Goal: Task Accomplishment & Management: Manage account settings

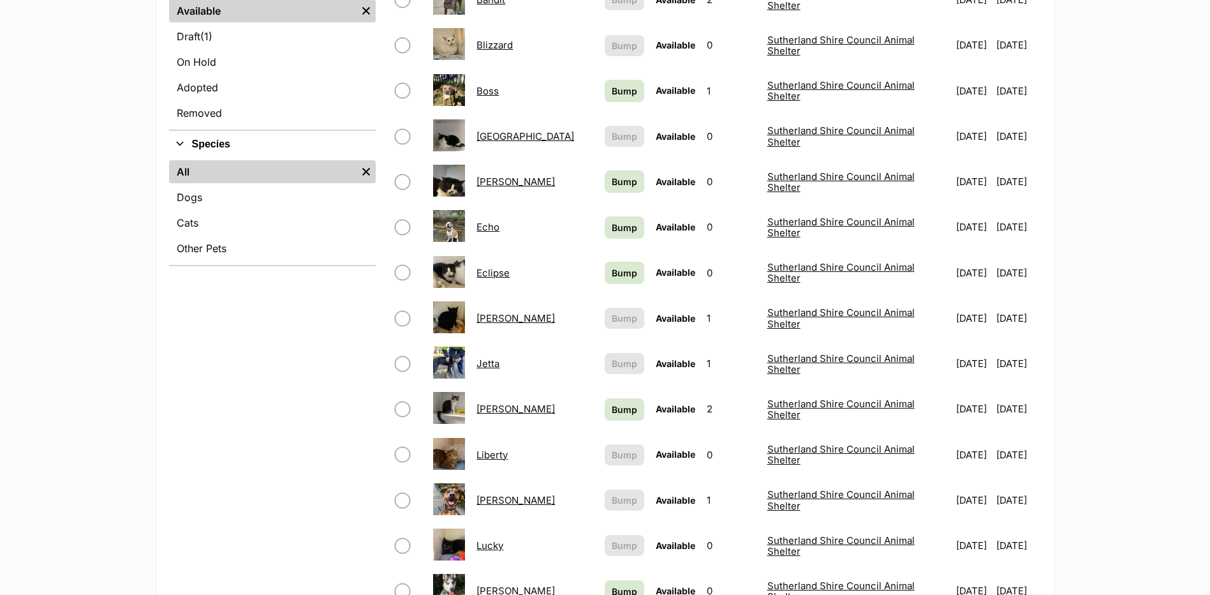
scroll to position [383, 0]
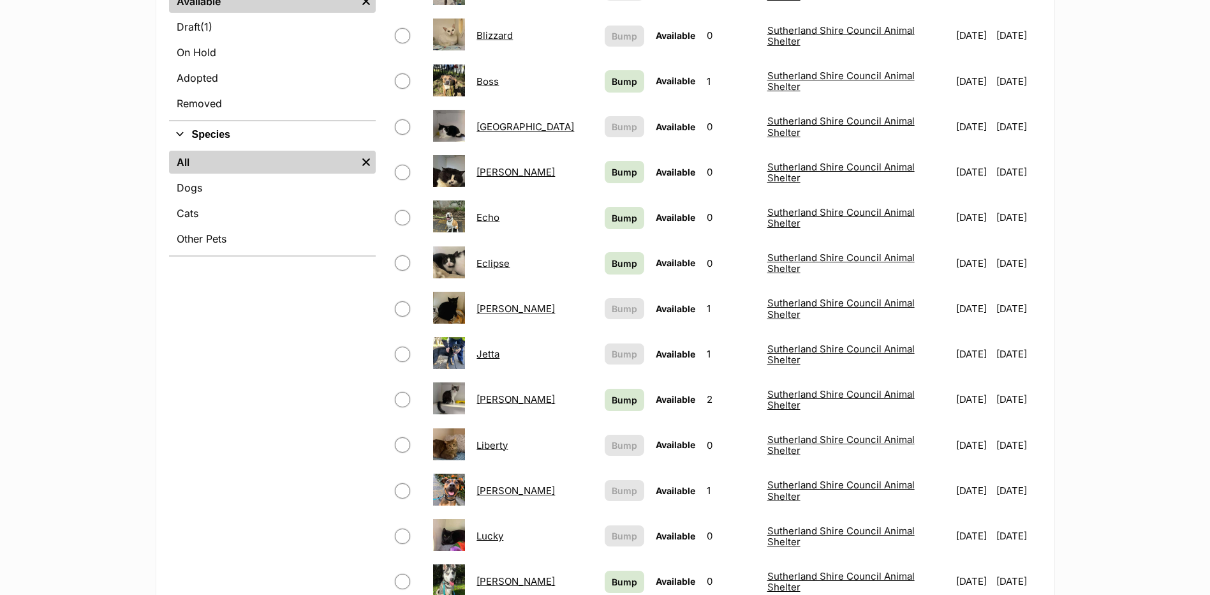
click at [493, 393] on link "Lesley" at bounding box center [516, 399] width 78 height 12
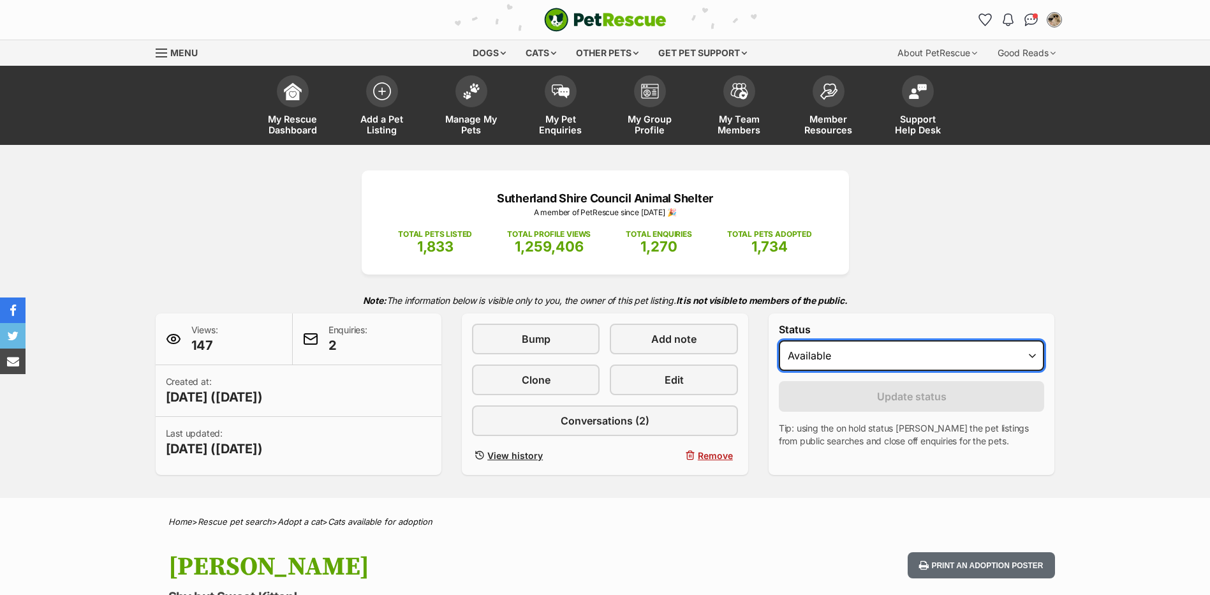
drag, startPoint x: 829, startPoint y: 351, endPoint x: 836, endPoint y: 362, distance: 12.9
click at [829, 351] on select "Draft - not available as listing has enquires Available On hold Adopted" at bounding box center [912, 355] width 266 height 31
select select "rehomed"
click at [779, 340] on select "Draft - not available as listing has enquires Available On hold Adopted" at bounding box center [912, 355] width 266 height 31
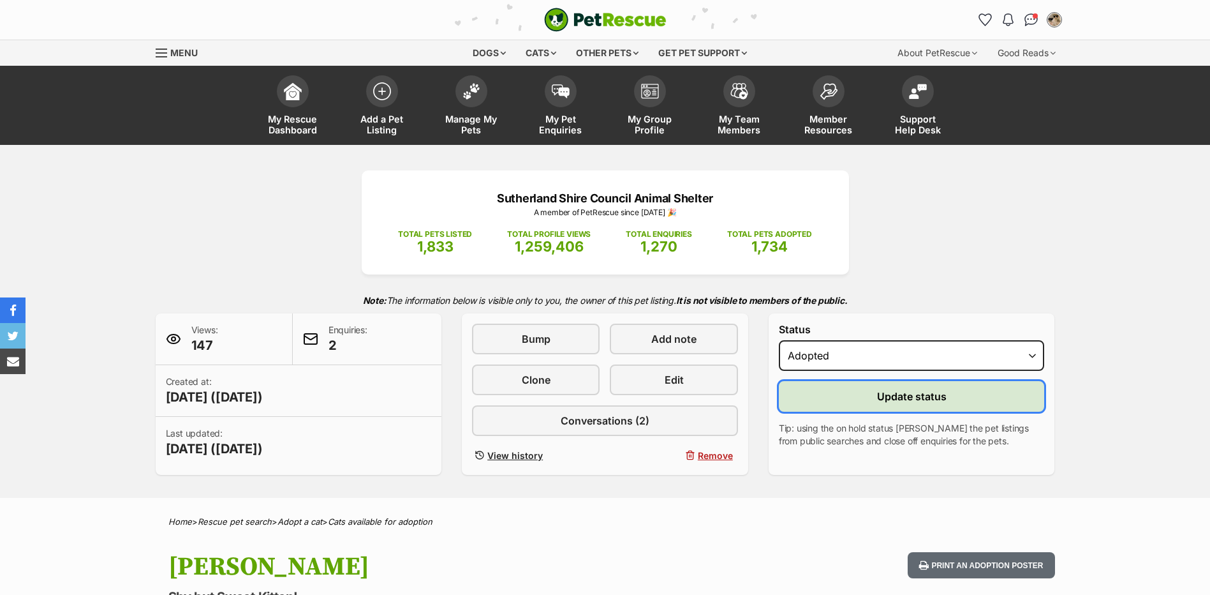
click at [847, 394] on button "Update status" at bounding box center [912, 396] width 266 height 31
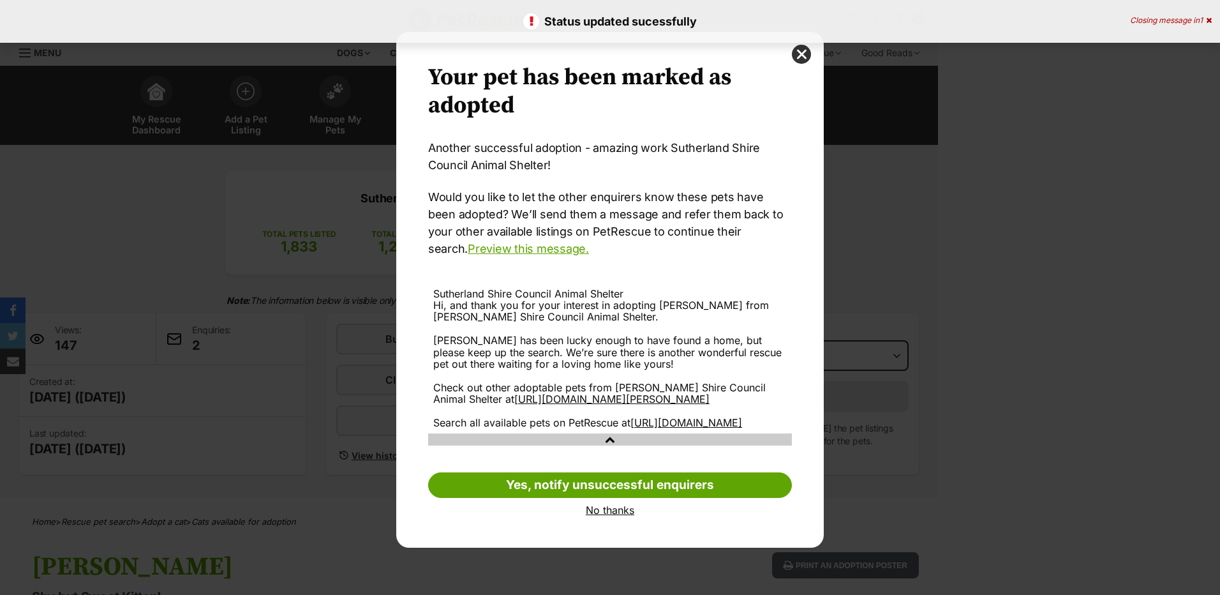
click at [610, 515] on link "No thanks" at bounding box center [610, 509] width 364 height 11
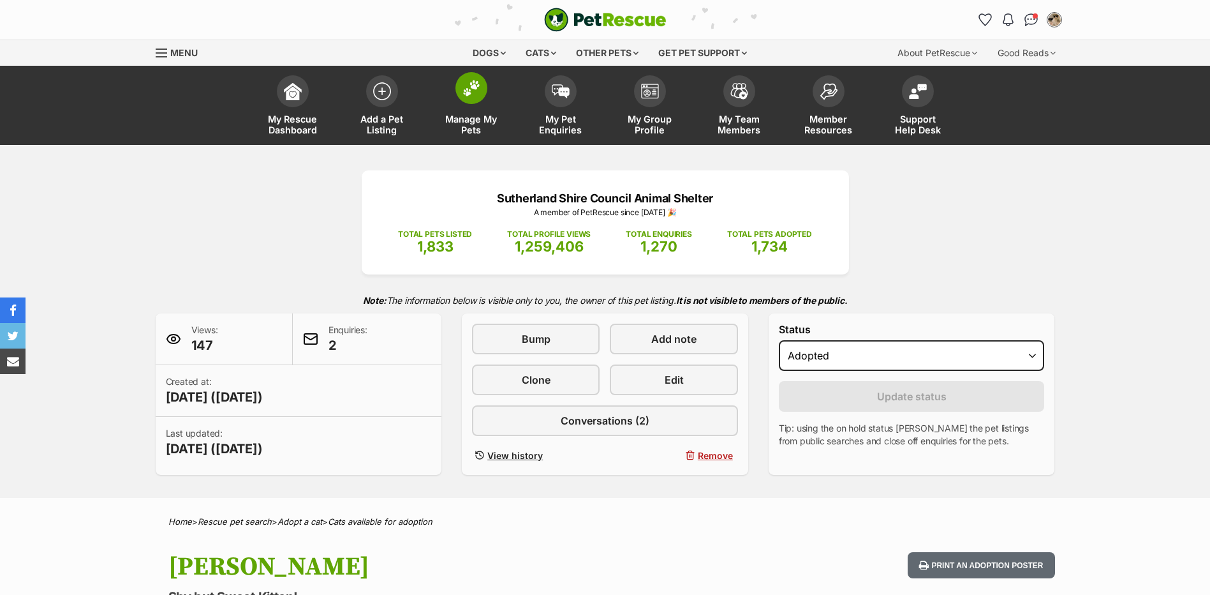
click at [470, 93] on img at bounding box center [472, 88] width 18 height 17
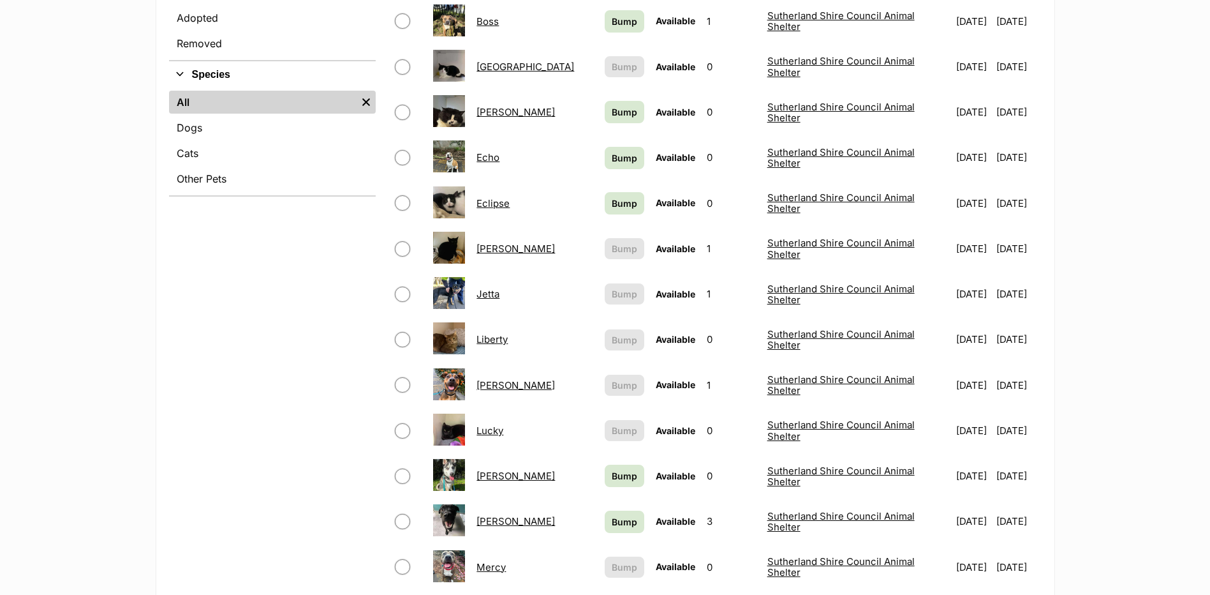
scroll to position [447, 0]
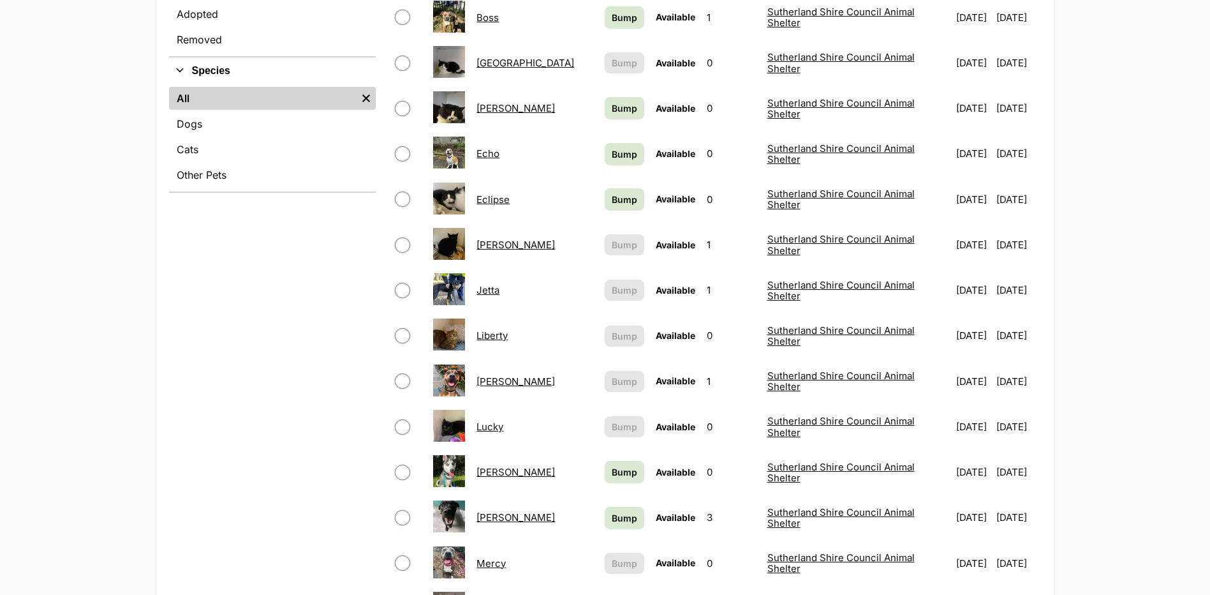
click at [502, 329] on link "Liberty" at bounding box center [492, 335] width 31 height 12
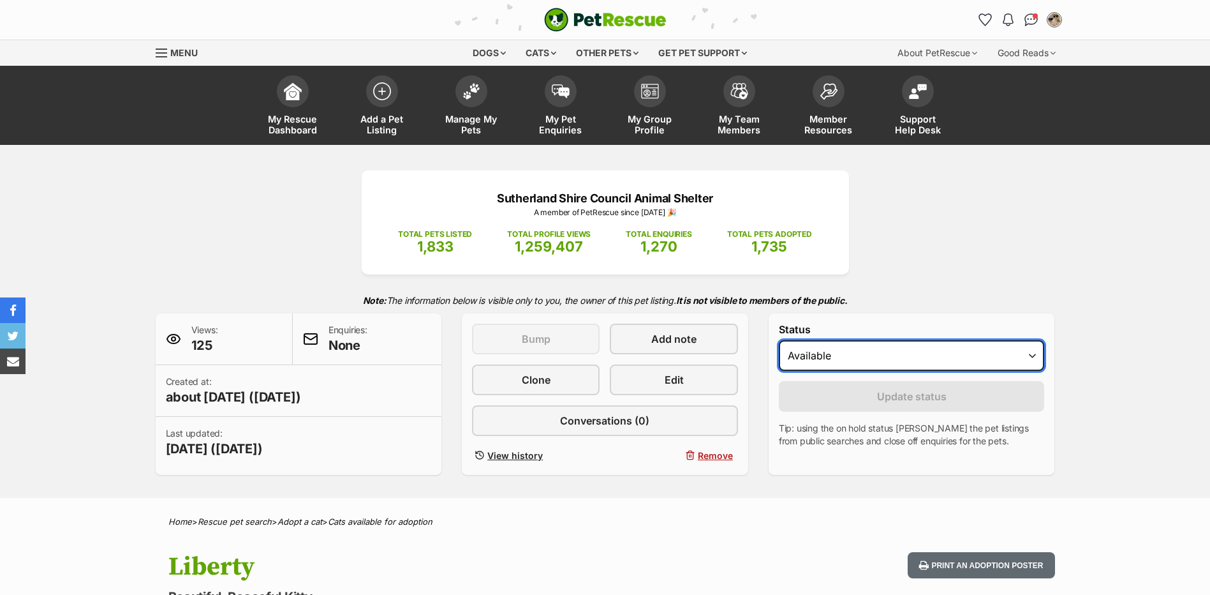
click at [922, 360] on select "Draft Available On hold Adopted" at bounding box center [912, 355] width 266 height 31
select select "rehomed"
click at [779, 340] on select "Draft Available On hold Adopted" at bounding box center [912, 355] width 266 height 31
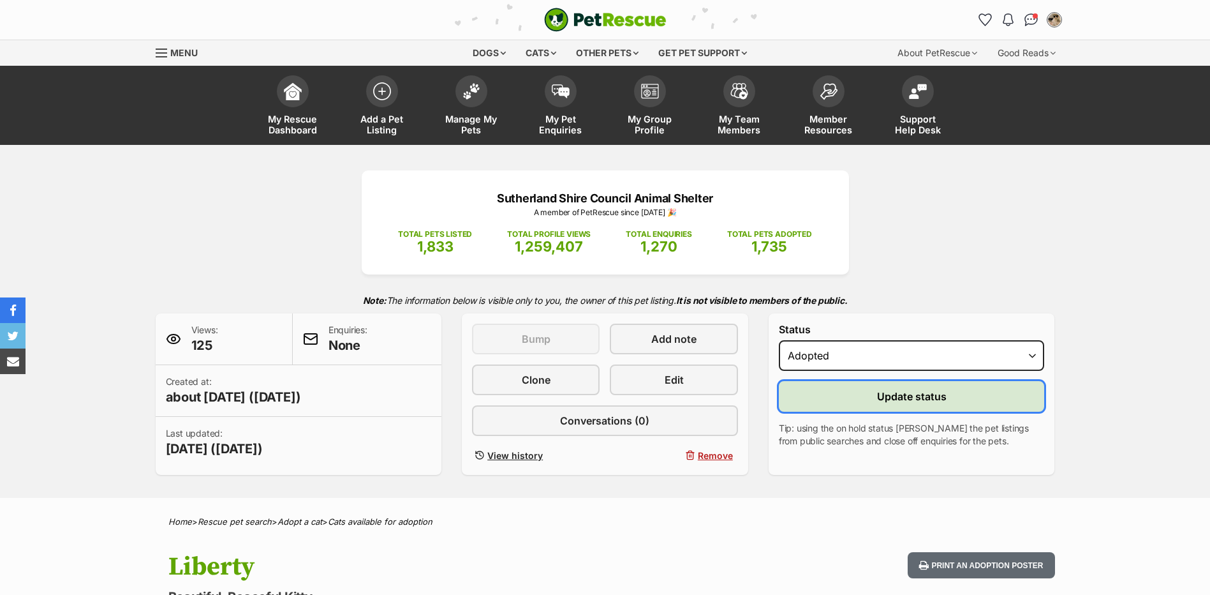
click at [866, 397] on button "Update status" at bounding box center [912, 396] width 266 height 31
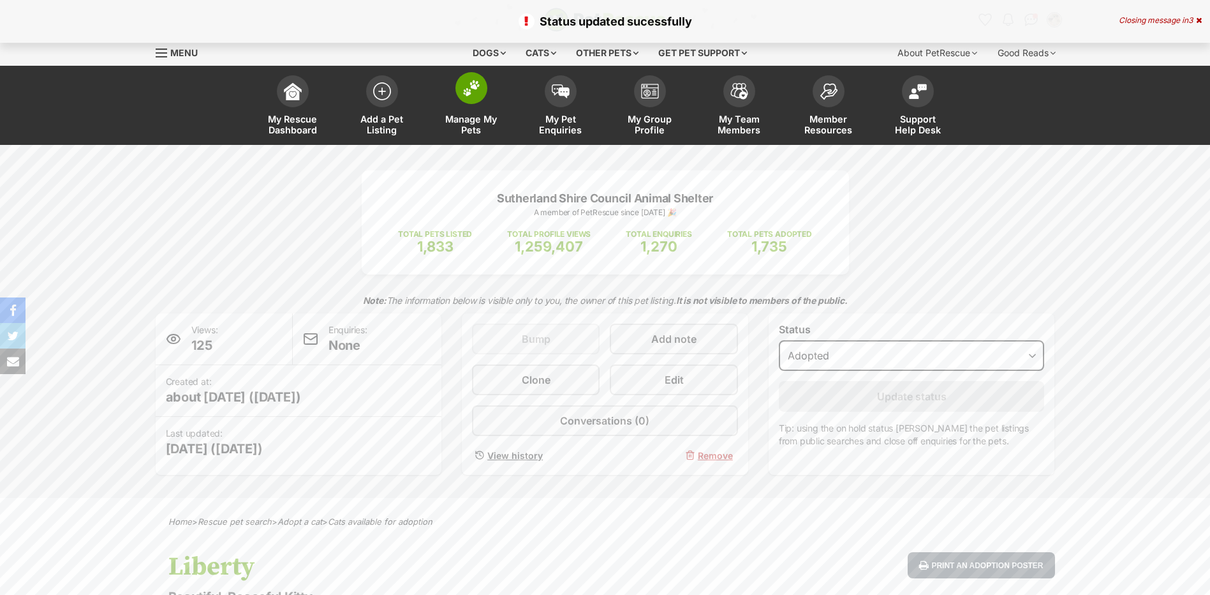
click at [477, 96] on img at bounding box center [472, 88] width 18 height 17
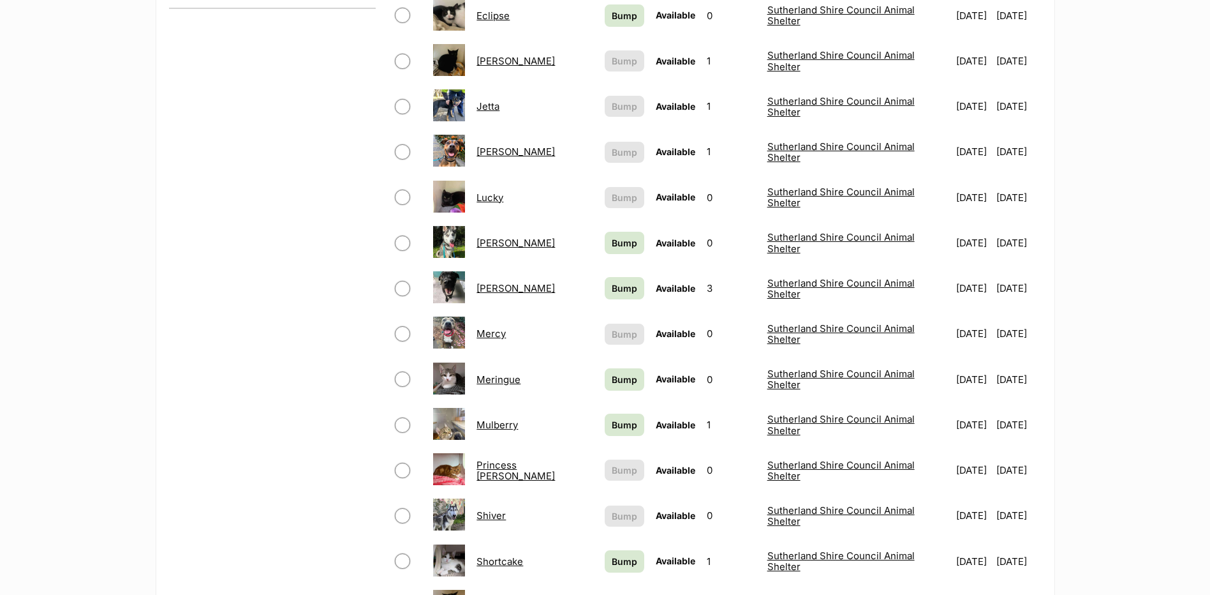
scroll to position [638, 0]
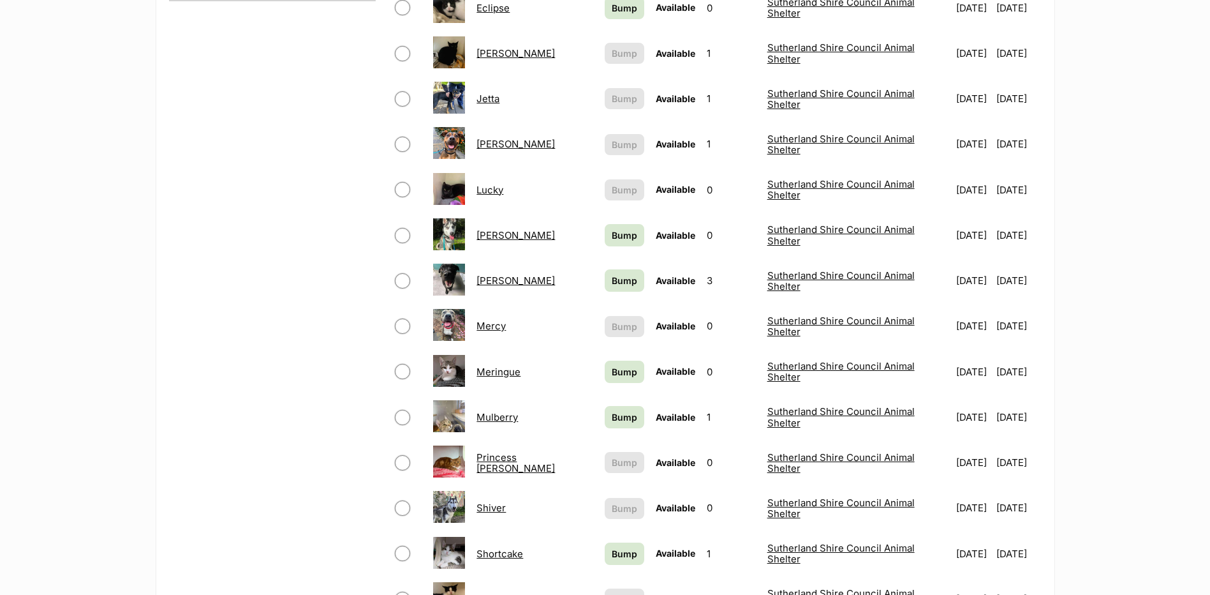
click at [491, 366] on link "Meringue" at bounding box center [499, 372] width 44 height 12
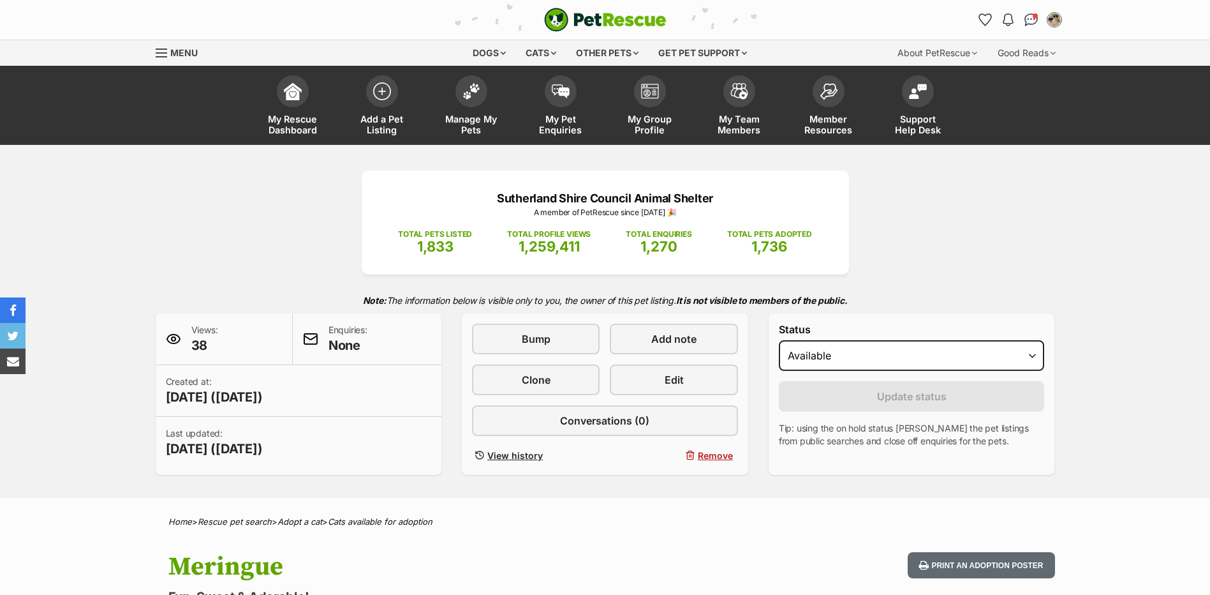
select select "rehomed"
click at [779, 340] on select "Draft Available On hold Adopted" at bounding box center [912, 355] width 266 height 31
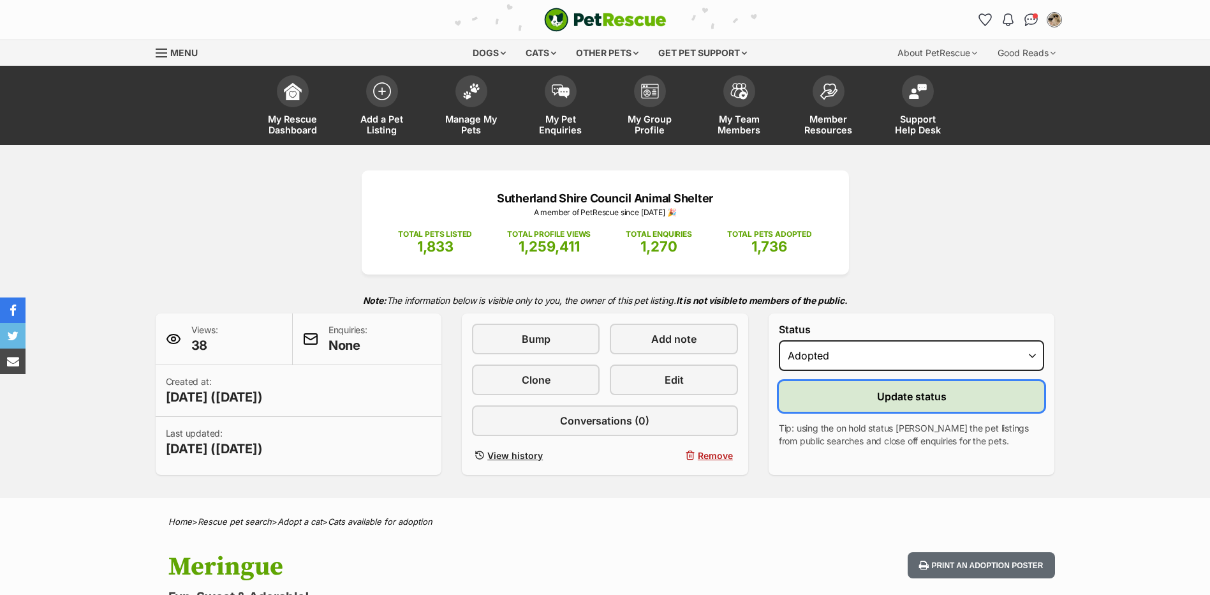
click at [826, 398] on button "Update status" at bounding box center [912, 396] width 266 height 31
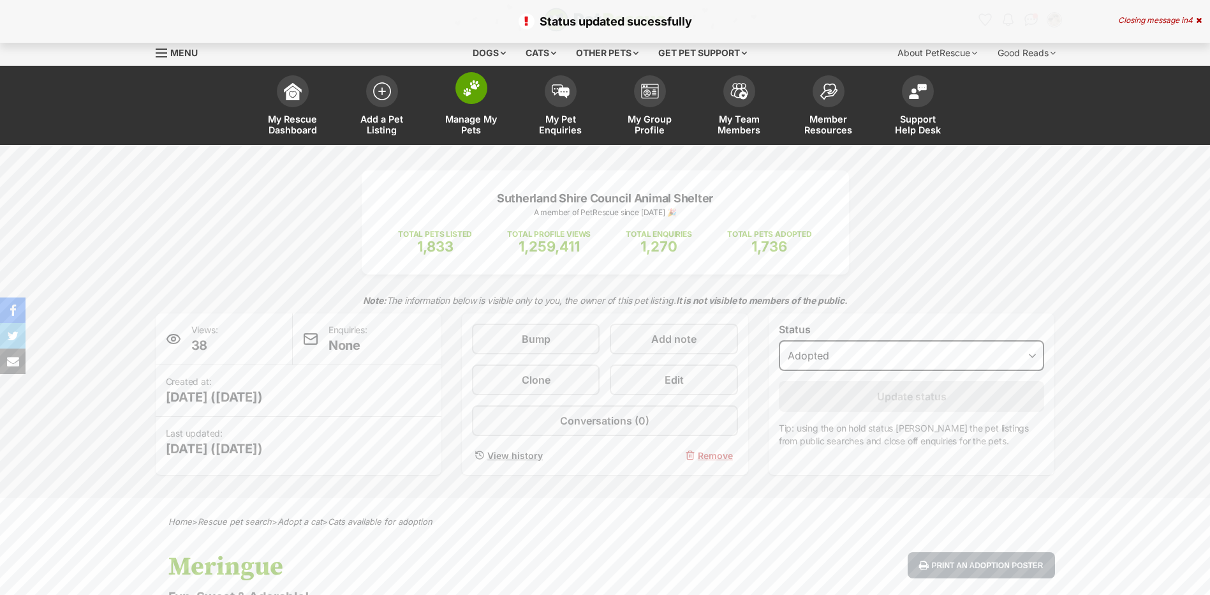
click at [489, 95] on link "Manage My Pets" at bounding box center [471, 107] width 89 height 76
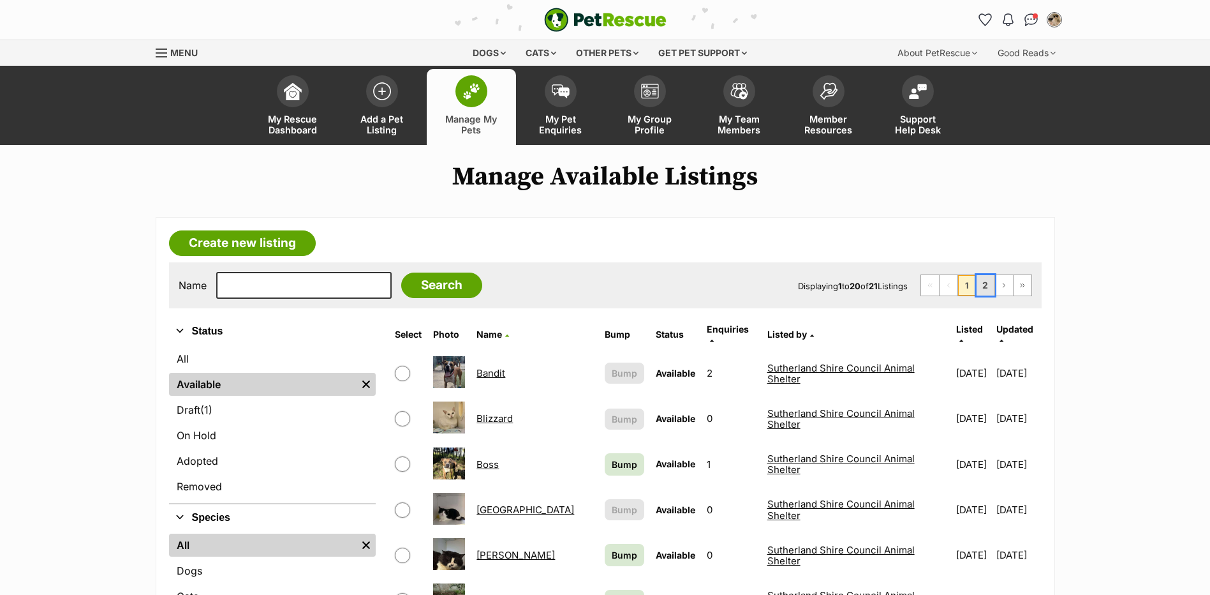
click at [985, 287] on link "2" at bounding box center [986, 285] width 18 height 20
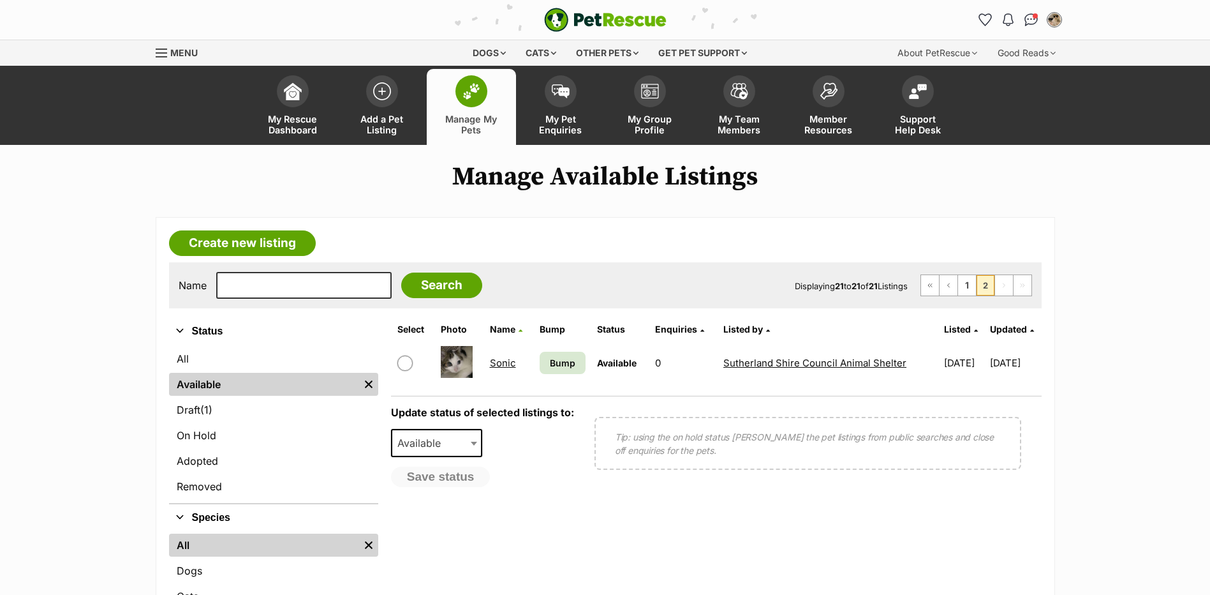
scroll to position [255, 0]
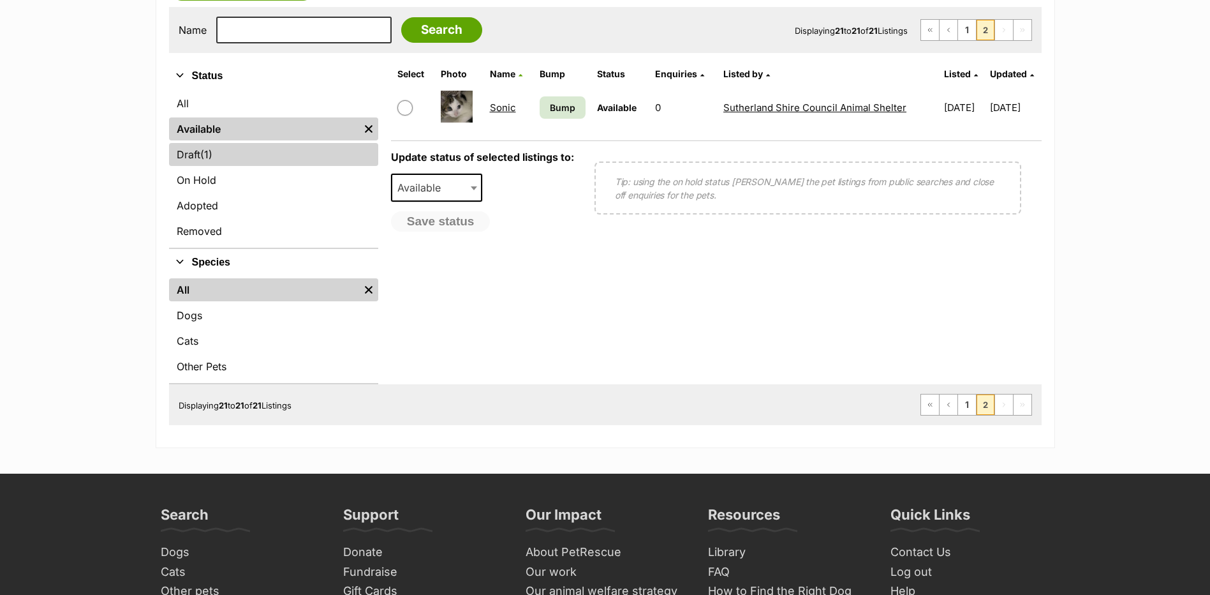
click at [242, 159] on link "Draft (1) Items" at bounding box center [273, 154] width 209 height 23
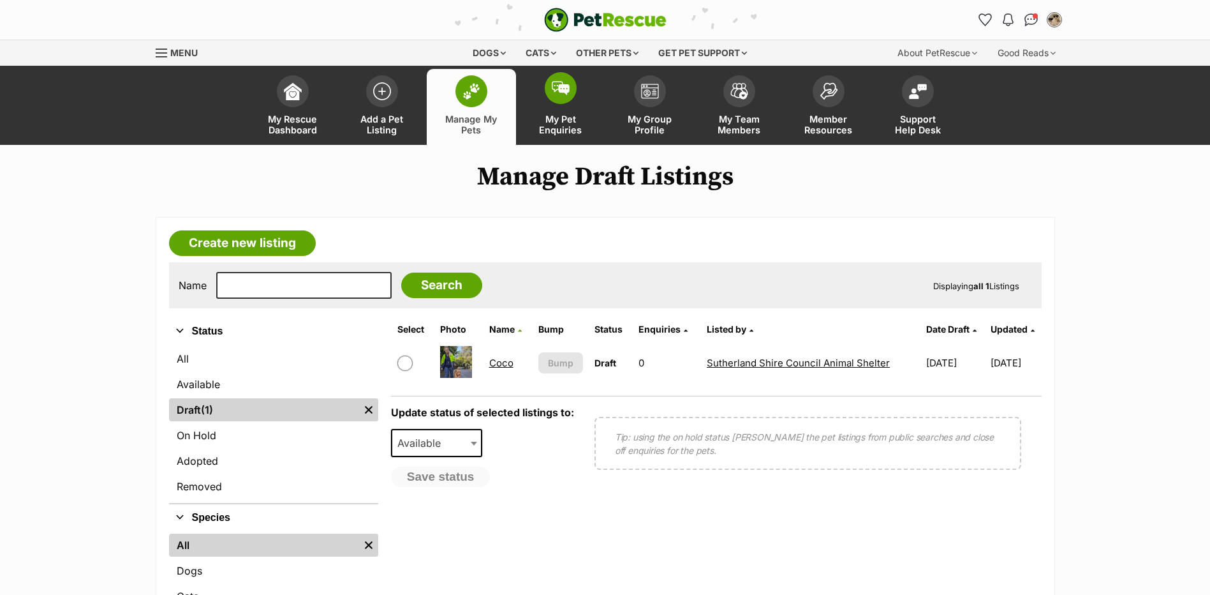
click at [566, 96] on span at bounding box center [561, 88] width 32 height 32
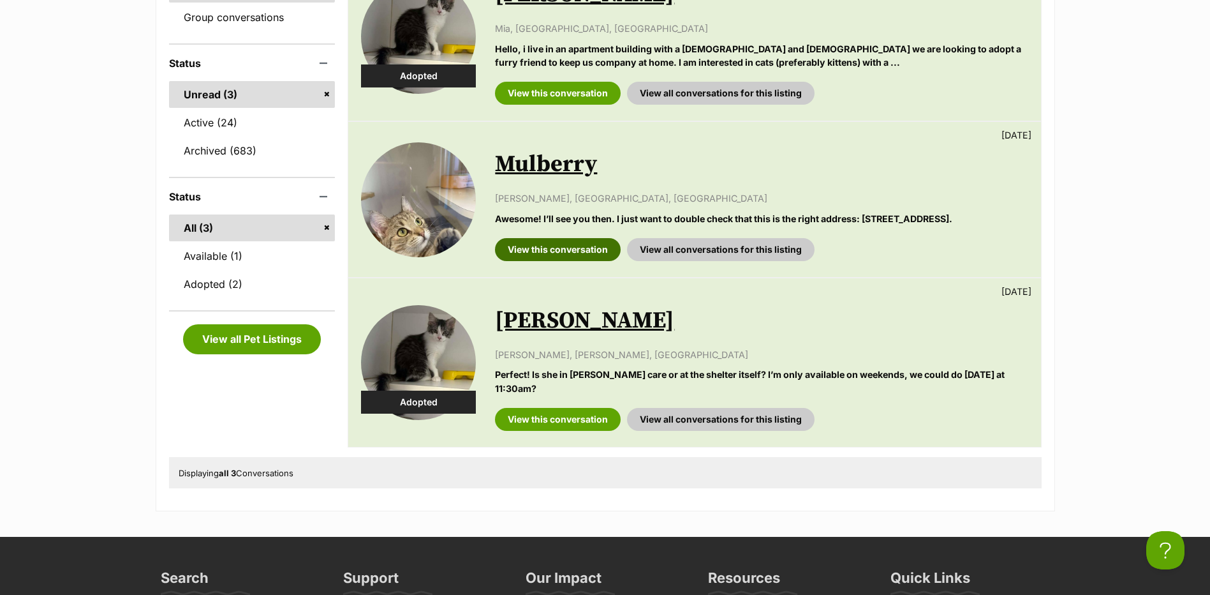
click at [570, 261] on link "View this conversation" at bounding box center [558, 249] width 126 height 23
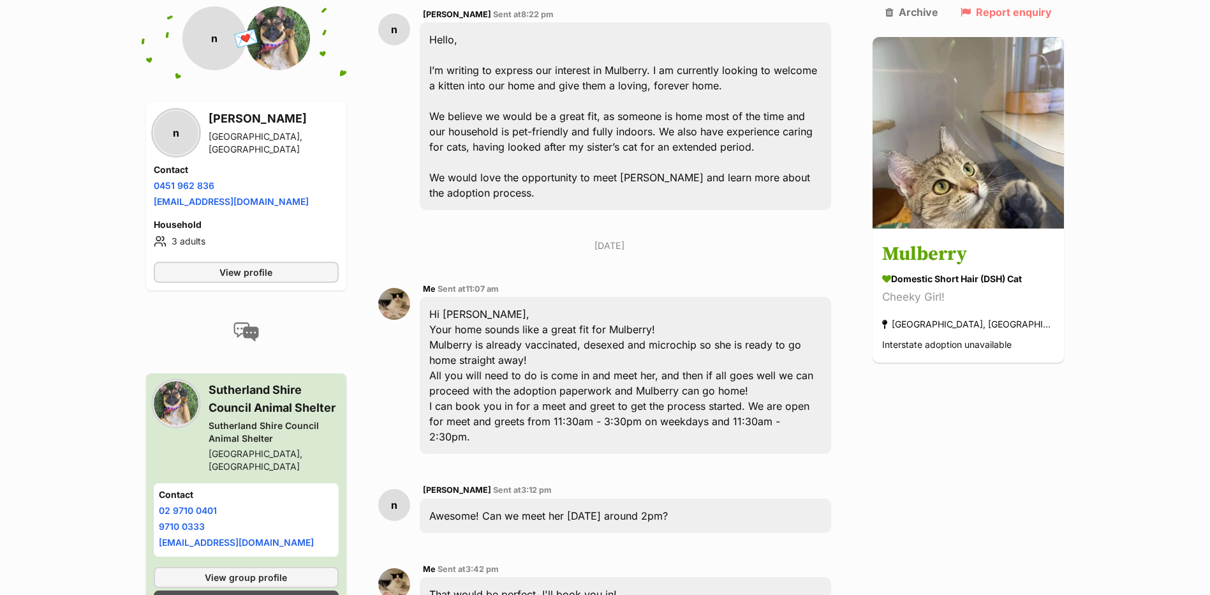
scroll to position [2, 0]
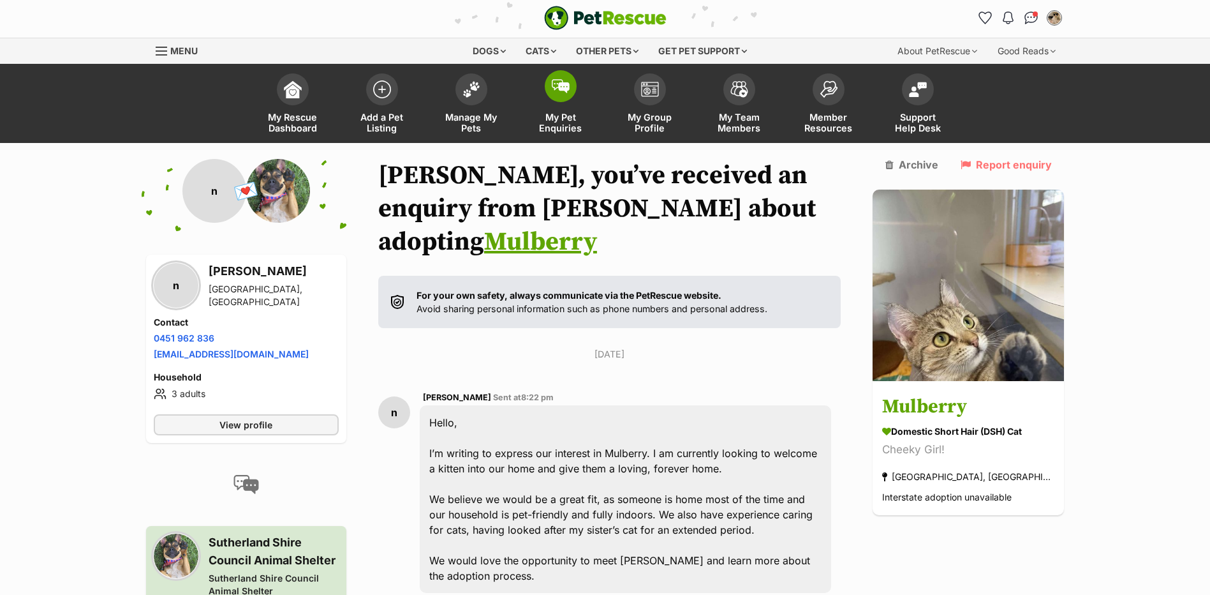
click at [540, 94] on link "My Pet Enquiries" at bounding box center [560, 105] width 89 height 76
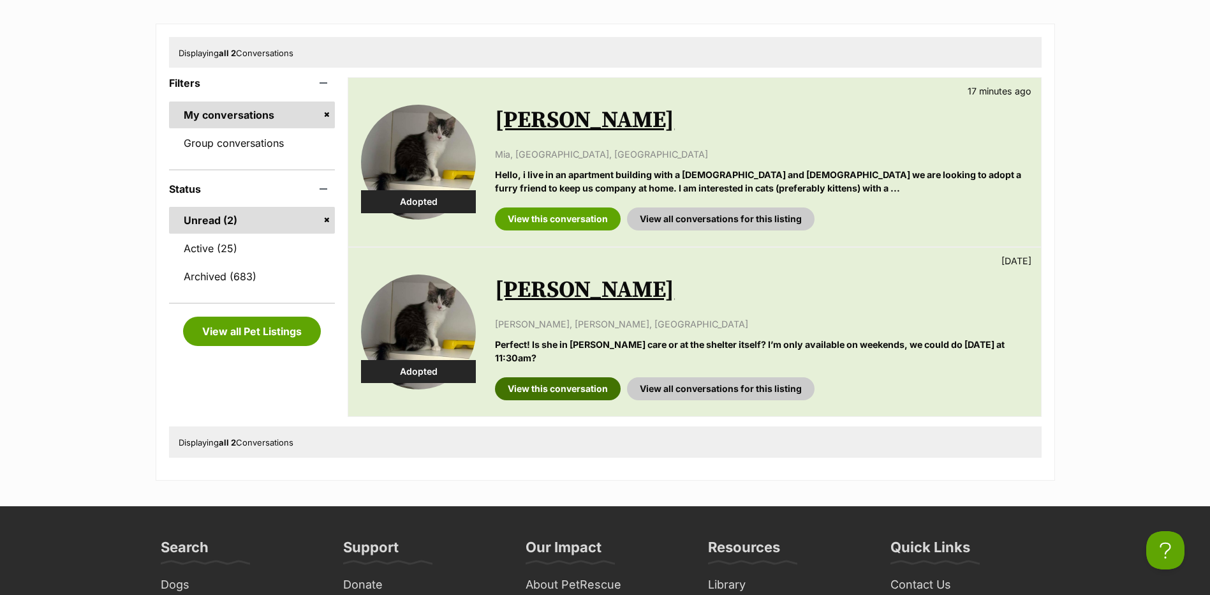
scroll to position [191, 0]
